Goal: Task Accomplishment & Management: Manage account settings

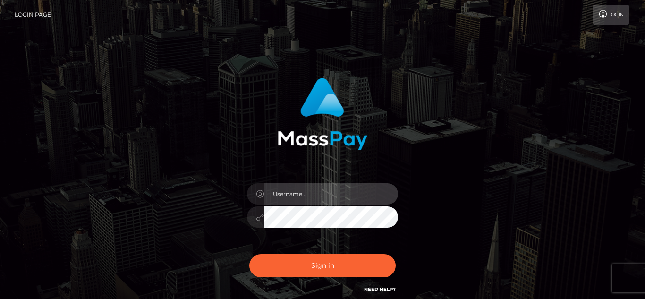
click at [286, 191] on input "text" at bounding box center [331, 193] width 134 height 21
checkbox input "true"
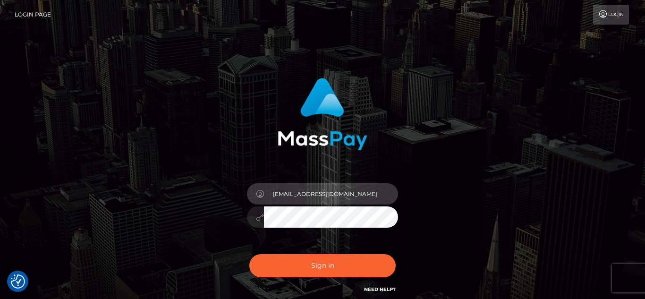
type input "[EMAIL_ADDRESS][DOMAIN_NAME]"
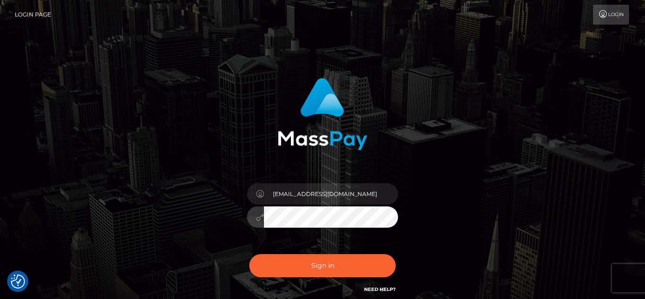
click at [249, 254] on button "Sign in" at bounding box center [322, 265] width 146 height 23
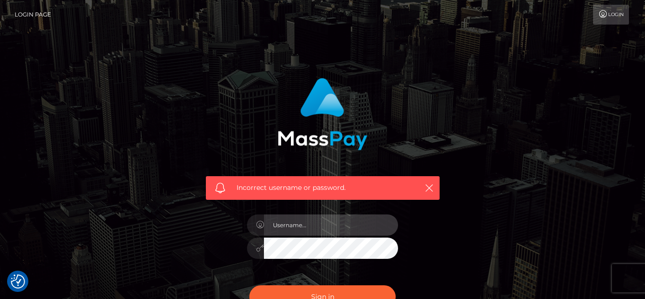
click at [298, 225] on input "text" at bounding box center [331, 224] width 134 height 21
type input "[EMAIL_ADDRESS][DOMAIN_NAME]"
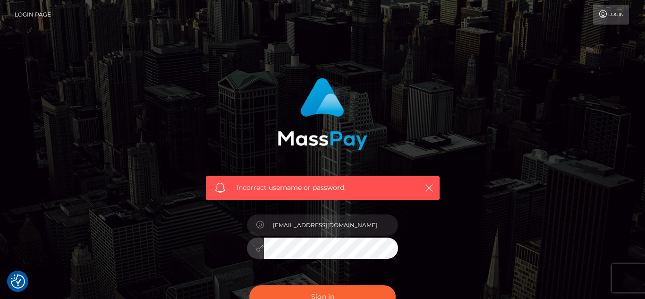
click at [249, 285] on button "Sign in" at bounding box center [322, 296] width 146 height 23
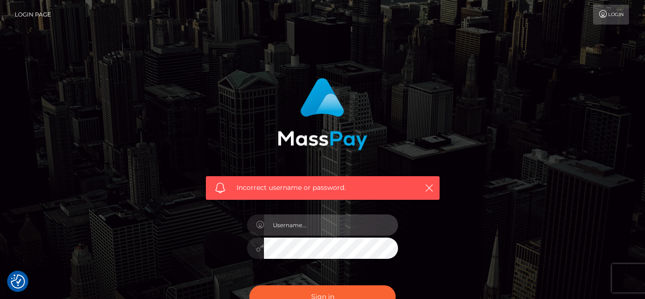
click at [342, 222] on input "text" at bounding box center [331, 224] width 134 height 21
type input "[EMAIL_ADDRESS][DOMAIN_NAME]"
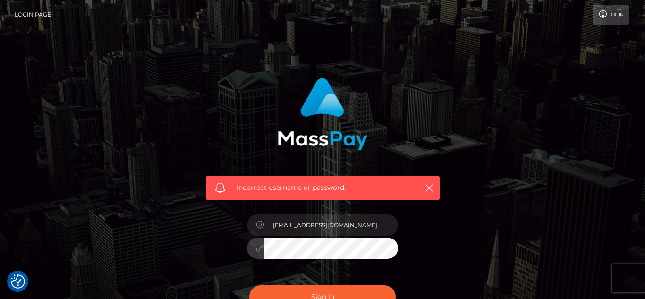
click at [249, 285] on button "Sign in" at bounding box center [322, 296] width 146 height 23
